Goal: Transaction & Acquisition: Purchase product/service

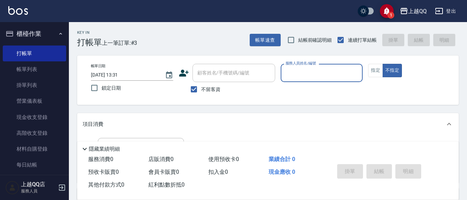
click at [299, 72] on div "服務人員姓名/編號 服務人員姓名/編號" at bounding box center [322, 73] width 82 height 18
type input "[PERSON_NAME]-8"
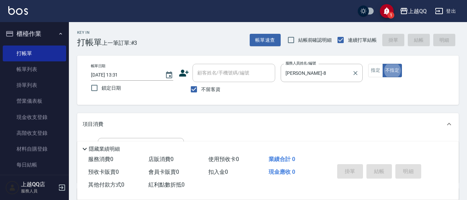
type button "false"
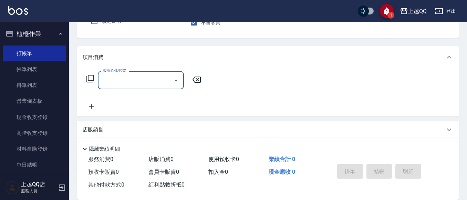
scroll to position [75, 0]
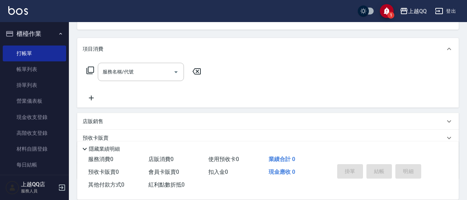
click at [88, 71] on icon at bounding box center [90, 70] width 8 height 8
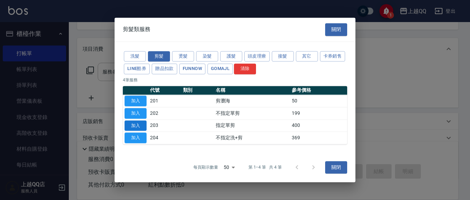
click at [141, 127] on button "加入" at bounding box center [136, 125] width 22 height 11
type input "指定單剪(203)"
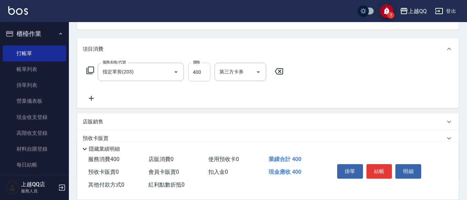
click at [205, 70] on input "400" at bounding box center [199, 72] width 22 height 19
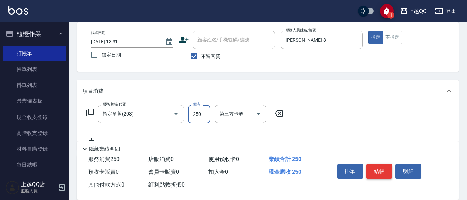
type input "250"
click at [376, 166] on button "結帳" at bounding box center [379, 171] width 26 height 14
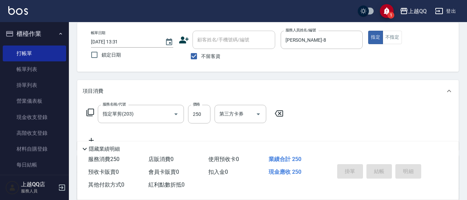
type input "[DATE] 14:45"
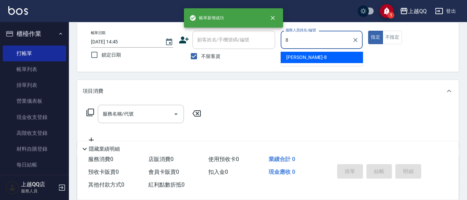
type input "[PERSON_NAME]-8"
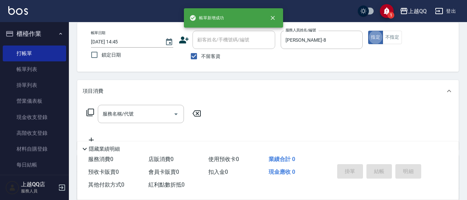
type button "true"
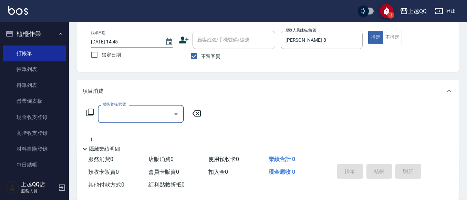
click at [92, 111] on icon at bounding box center [90, 112] width 8 height 8
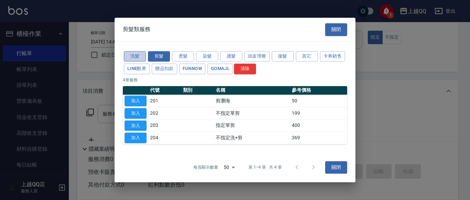
click at [137, 53] on button "洗髮" at bounding box center [135, 56] width 22 height 11
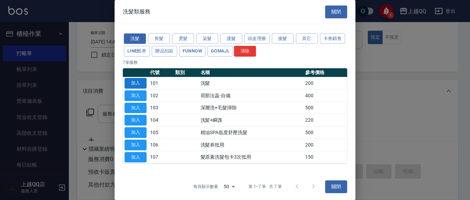
click at [137, 83] on button "加入" at bounding box center [136, 83] width 22 height 11
type input "洗髮(101)"
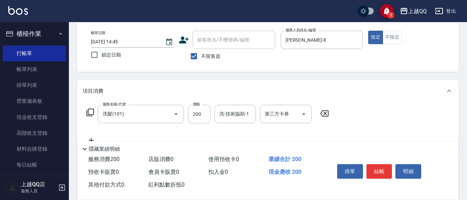
click at [90, 112] on icon at bounding box center [90, 112] width 8 height 8
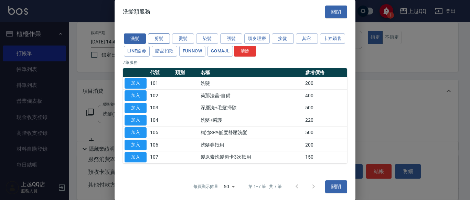
click at [158, 40] on button "剪髮" at bounding box center [159, 38] width 22 height 11
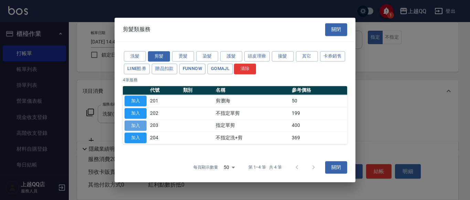
click at [134, 124] on button "加入" at bounding box center [136, 125] width 22 height 11
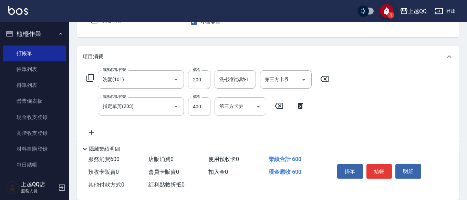
scroll to position [75, 0]
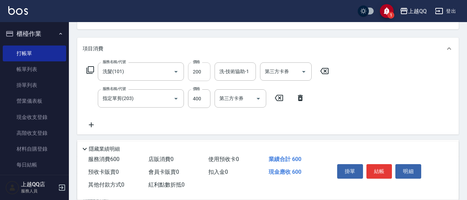
click at [204, 69] on input "200" at bounding box center [199, 71] width 22 height 19
type input "230"
click at [201, 98] on input "400" at bounding box center [199, 98] width 22 height 19
type input "350"
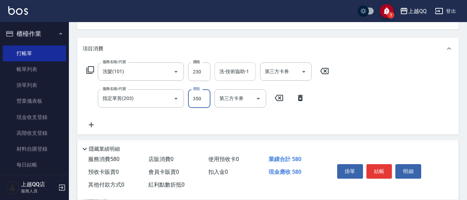
click at [228, 72] on div "洗-技術協助-1 洗-技術協助-1" at bounding box center [234, 71] width 41 height 18
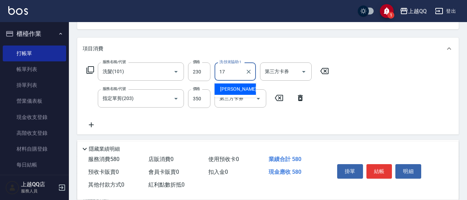
click at [236, 89] on div "心佑 -17" at bounding box center [234, 88] width 41 height 11
type input "心佑-17"
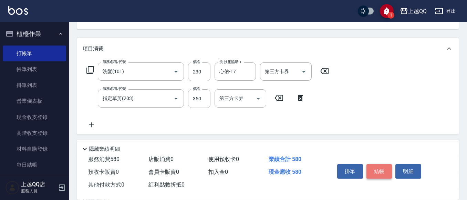
click at [378, 172] on button "結帳" at bounding box center [379, 171] width 26 height 14
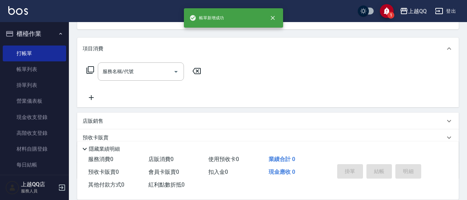
scroll to position [67, 0]
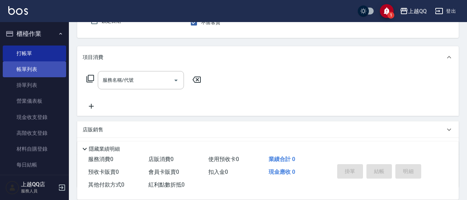
click at [26, 73] on link "帳單列表" at bounding box center [34, 69] width 63 height 16
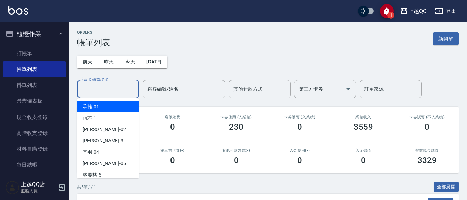
click at [105, 93] on input "設計師編號/姓名" at bounding box center [108, 89] width 56 height 12
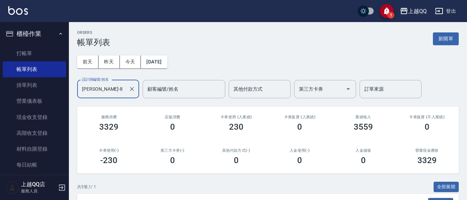
scroll to position [145, 0]
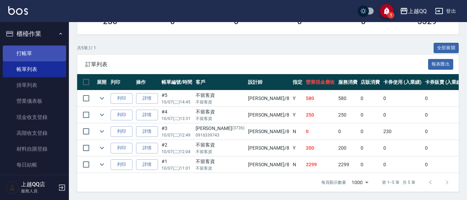
type input "[PERSON_NAME]-8"
click at [21, 54] on link "打帳單" at bounding box center [34, 53] width 63 height 16
